Goal: Entertainment & Leisure: Consume media (video, audio)

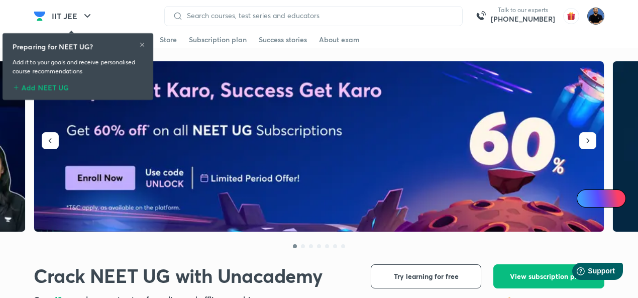
click at [595, 9] on img at bounding box center [595, 16] width 17 height 17
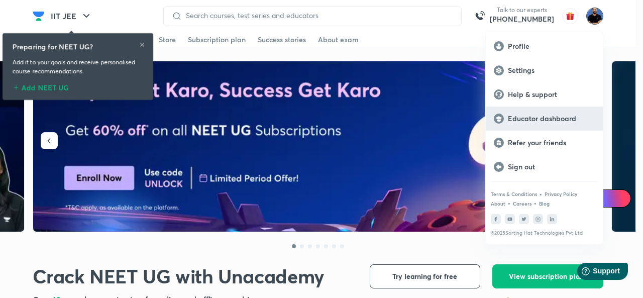
click at [547, 117] on p "Educator dashboard" at bounding box center [551, 118] width 87 height 9
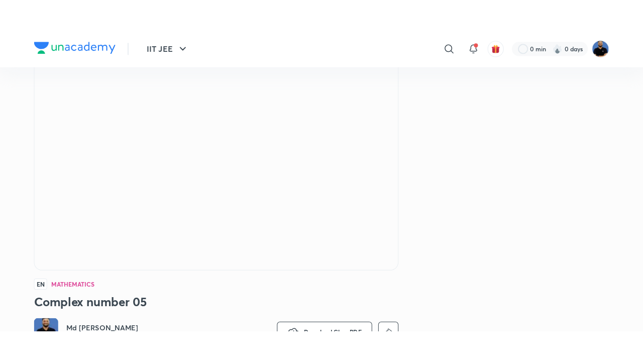
scroll to position [84, 0]
